Goal: Task Accomplishment & Management: Use online tool/utility

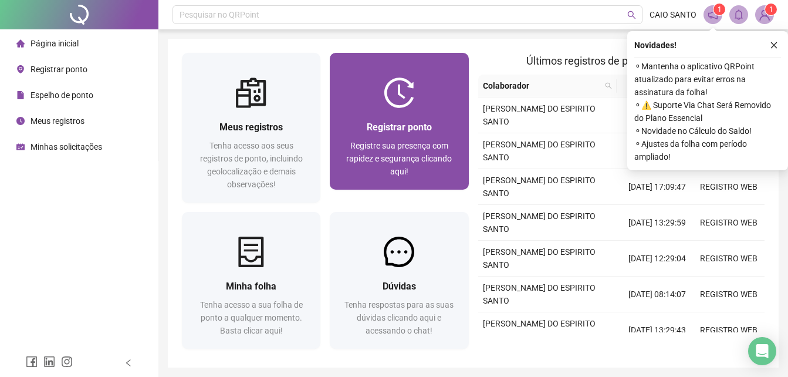
click at [398, 129] on span "Registrar ponto" at bounding box center [399, 127] width 65 height 11
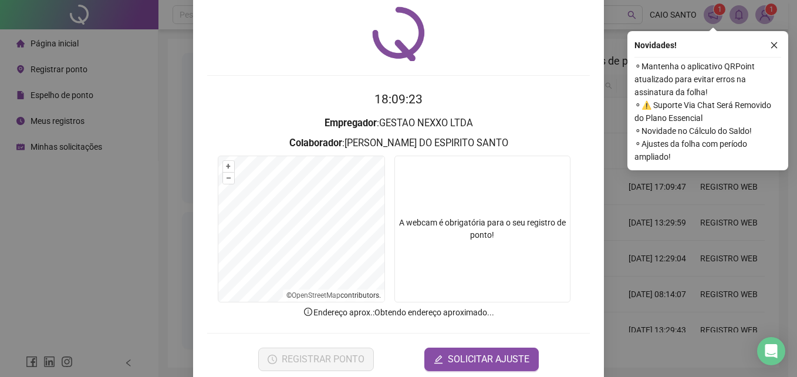
scroll to position [56, 0]
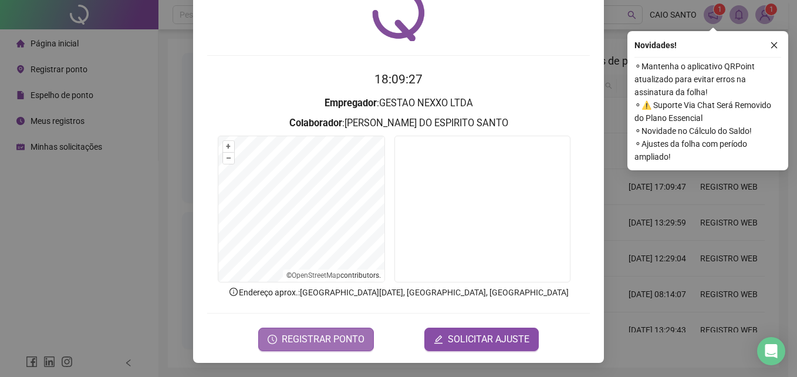
click at [350, 341] on span "REGISTRAR PONTO" at bounding box center [323, 339] width 83 height 14
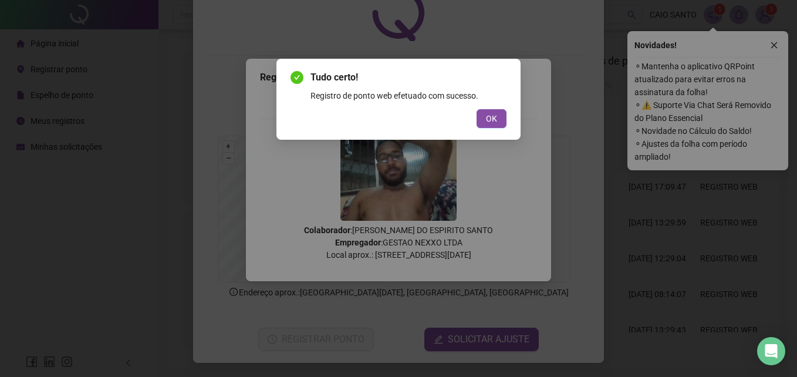
click at [630, 234] on div "Tudo certo! Registro de ponto web efetuado com sucesso. OK" at bounding box center [398, 188] width 797 height 377
drag, startPoint x: 507, startPoint y: 127, endPoint x: 503, endPoint y: 120, distance: 7.9
click at [505, 123] on div "Tudo certo! Registro de ponto web efetuado com sucesso. OK" at bounding box center [398, 99] width 244 height 81
click at [498, 112] on button "OK" at bounding box center [492, 118] width 30 height 19
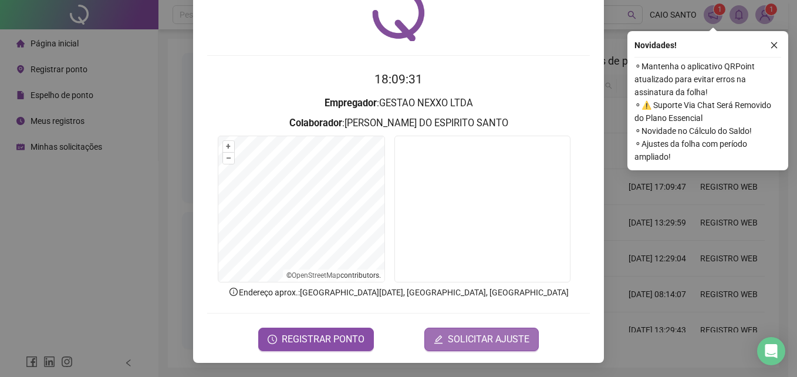
click at [471, 343] on span "SOLICITAR AJUSTE" at bounding box center [489, 339] width 82 height 14
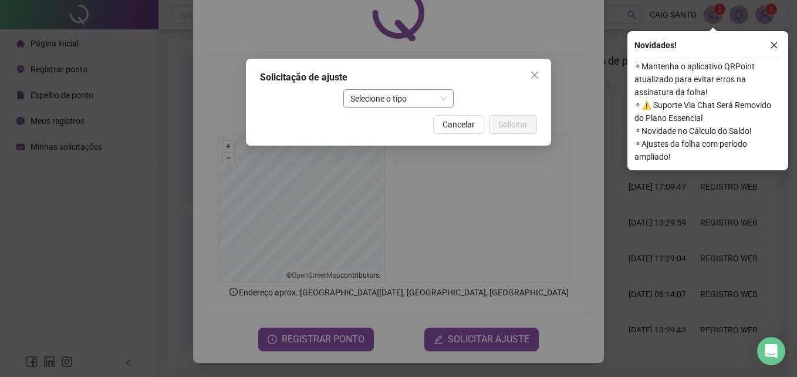
click at [394, 104] on span "Selecione o tipo" at bounding box center [398, 99] width 97 height 18
click at [775, 45] on icon "close" at bounding box center [774, 45] width 8 height 8
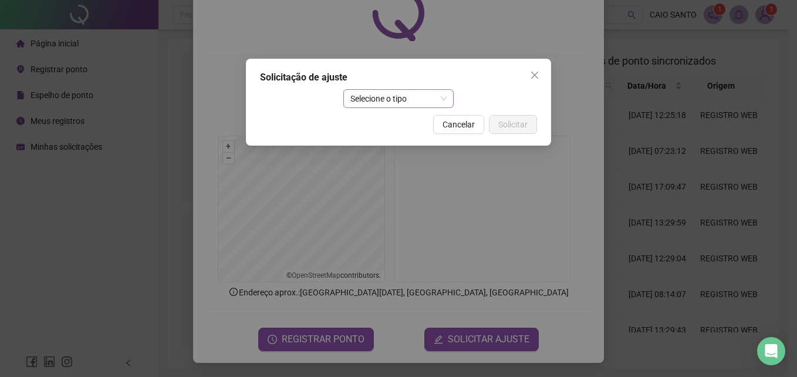
click at [391, 103] on span "Selecione o tipo" at bounding box center [398, 99] width 97 height 18
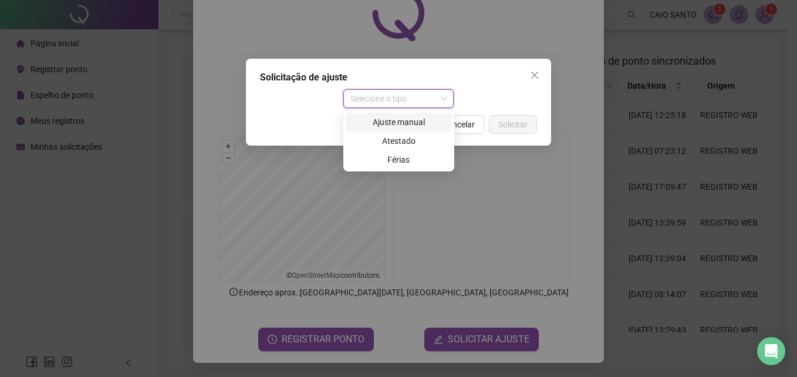
click at [408, 122] on div "Ajuste manual" at bounding box center [399, 122] width 92 height 13
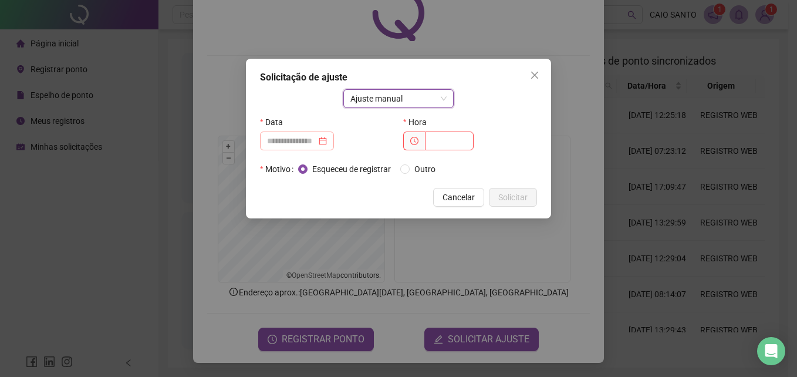
click at [327, 136] on div at bounding box center [297, 140] width 60 height 13
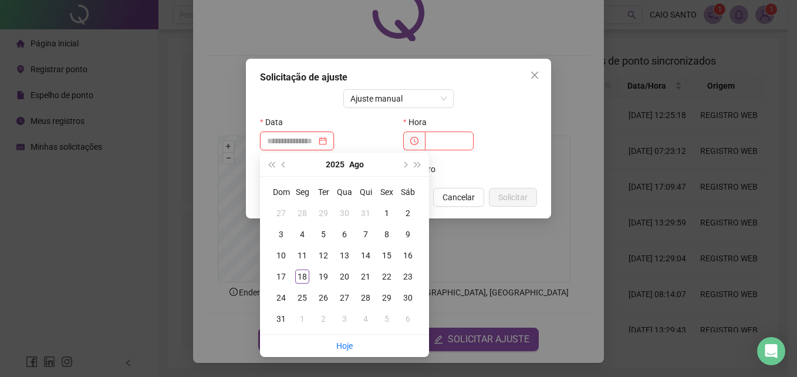
click at [334, 142] on div at bounding box center [297, 140] width 74 height 19
type input "**********"
click at [305, 268] on td "18" at bounding box center [302, 276] width 21 height 21
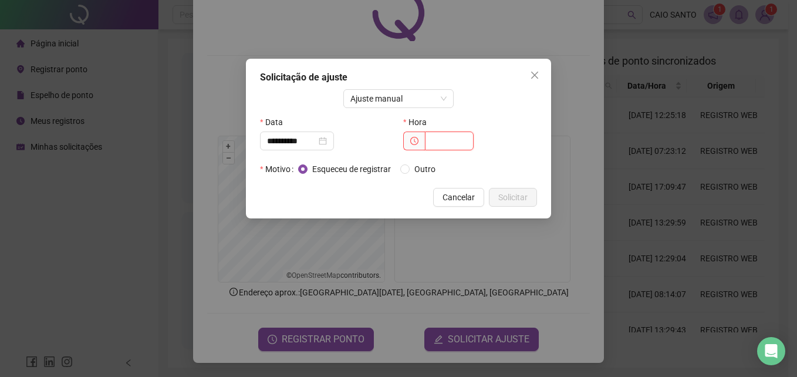
click at [448, 142] on input "text" at bounding box center [449, 140] width 49 height 19
type input "*****"
click at [518, 197] on span "Solicitar" at bounding box center [512, 197] width 29 height 13
